Goal: Information Seeking & Learning: Learn about a topic

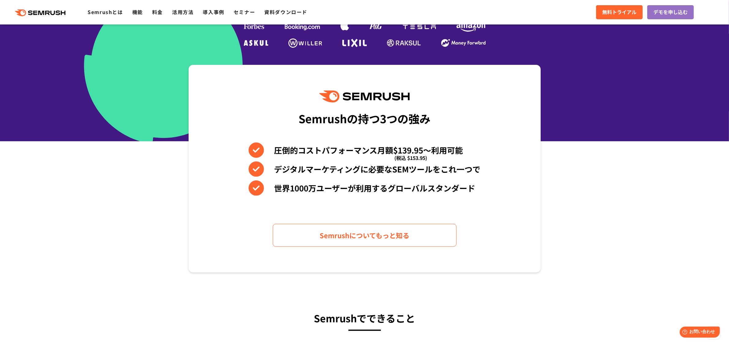
scroll to position [212, 0]
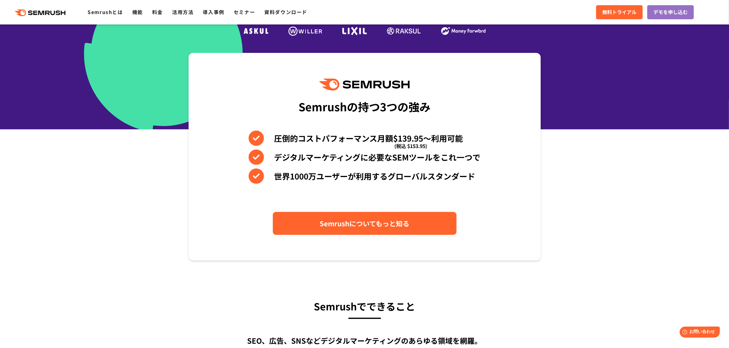
click at [372, 227] on span "Semrushについてもっと知る" at bounding box center [365, 223] width 90 height 11
